Goal: Information Seeking & Learning: Learn about a topic

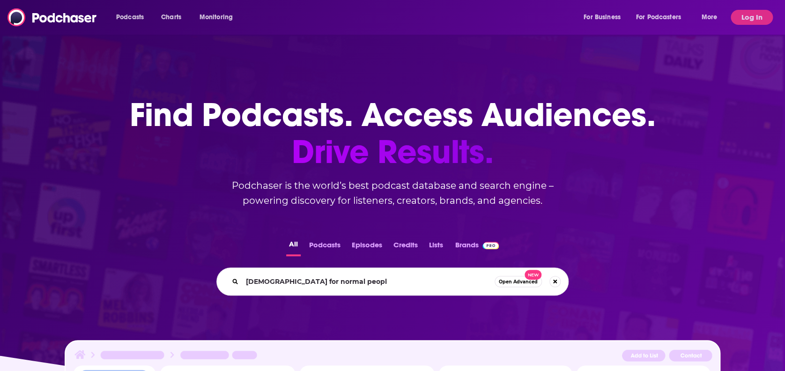
type input "[DEMOGRAPHIC_DATA] for normal people"
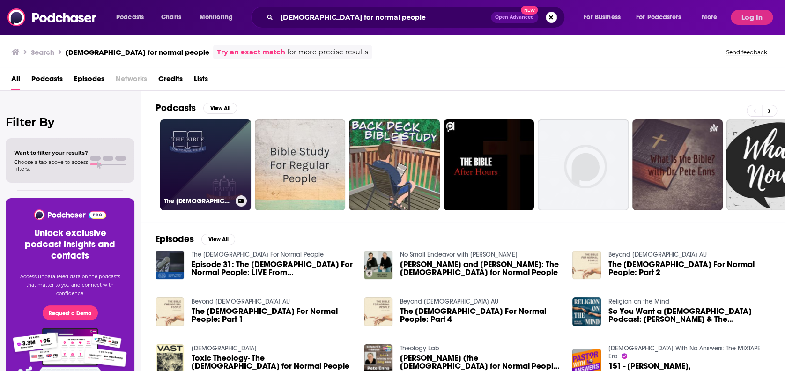
click at [199, 136] on link "The [DEMOGRAPHIC_DATA] For Normal People" at bounding box center [205, 164] width 91 height 91
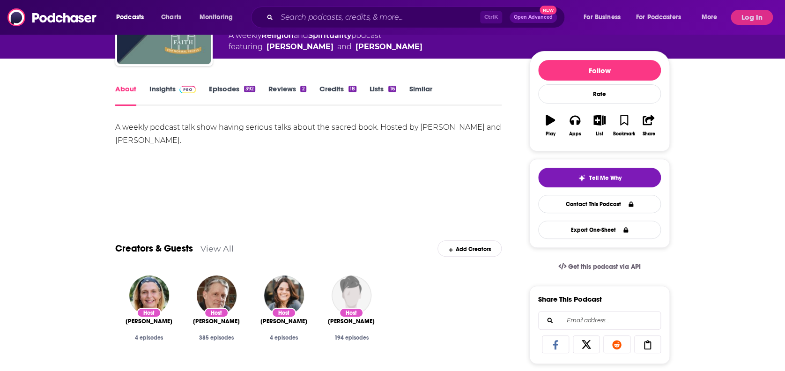
scroll to position [94, 0]
click at [176, 90] on link "Insights" at bounding box center [172, 96] width 46 height 22
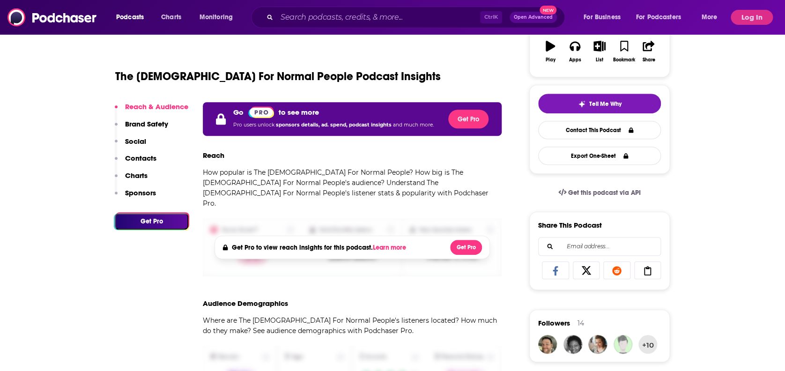
scroll to position [169, 0]
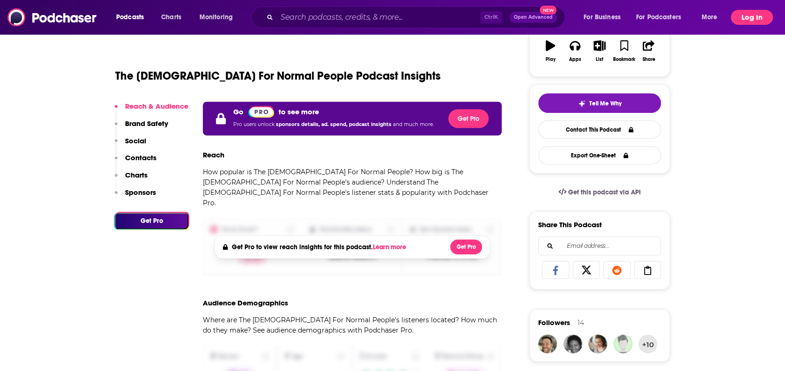
click at [746, 11] on button "Log In" at bounding box center [751, 17] width 42 height 15
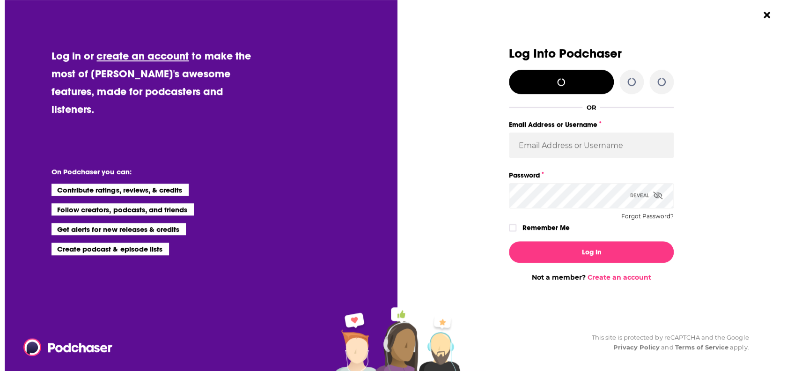
scroll to position [0, 0]
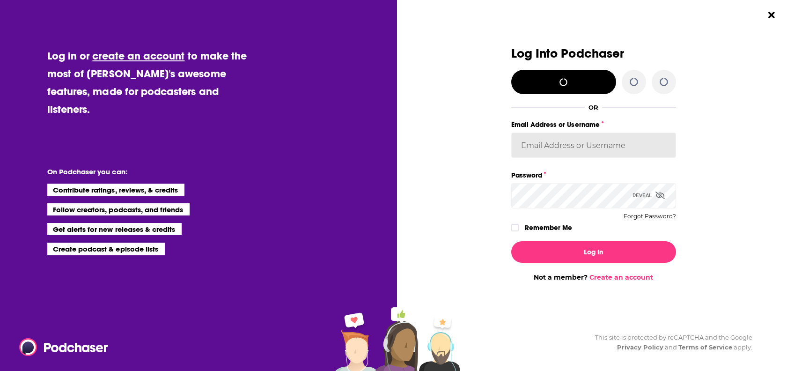
type input "[PERSON_NAME][EMAIL_ADDRESS][PERSON_NAME][DOMAIN_NAME]"
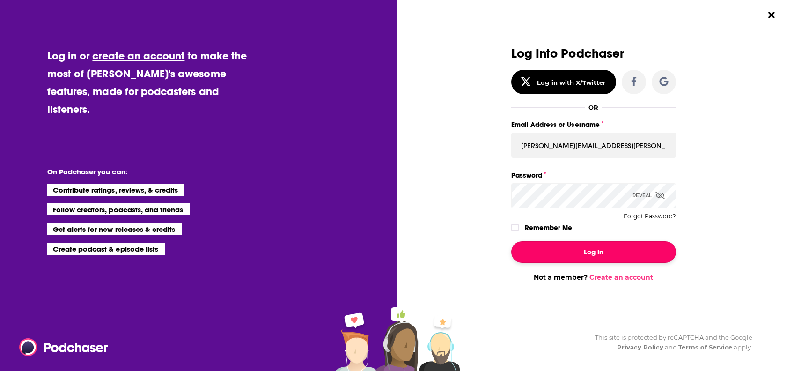
click at [624, 259] on button "Log In" at bounding box center [593, 252] width 165 height 22
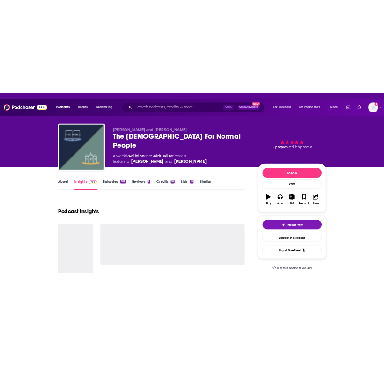
scroll to position [169, 0]
